Goal: Navigation & Orientation: Find specific page/section

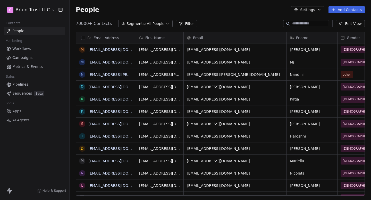
scroll to position [176, 301]
click at [38, 57] on link "Campaigns" at bounding box center [34, 58] width 61 height 9
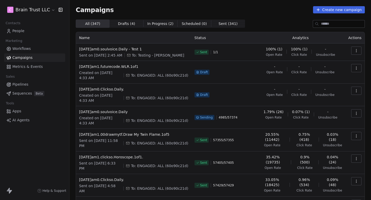
click at [22, 31] on span "People" at bounding box center [18, 30] width 12 height 5
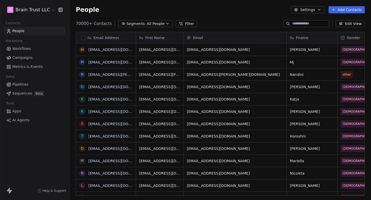
scroll to position [176, 301]
click at [23, 57] on span "Campaigns" at bounding box center [22, 57] width 20 height 5
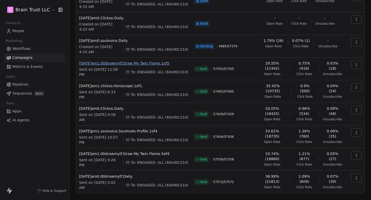
scroll to position [72, 0]
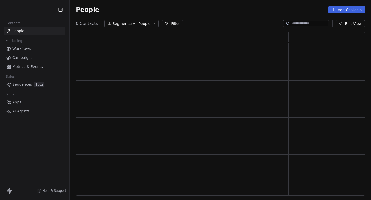
scroll to position [164, 289]
